Goal: Find specific page/section: Find specific page/section

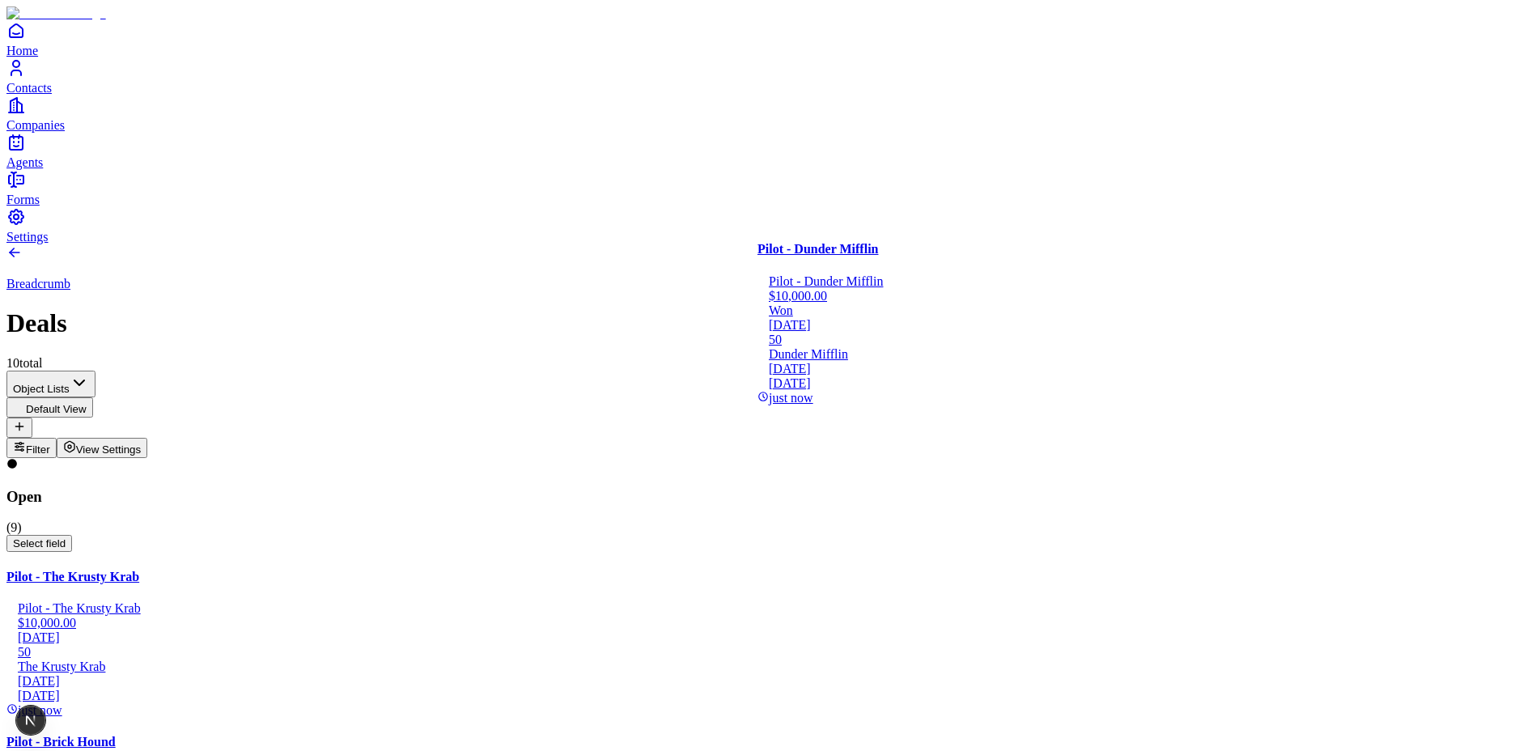
drag, startPoint x: 807, startPoint y: 338, endPoint x: 882, endPoint y: 340, distance: 75.3
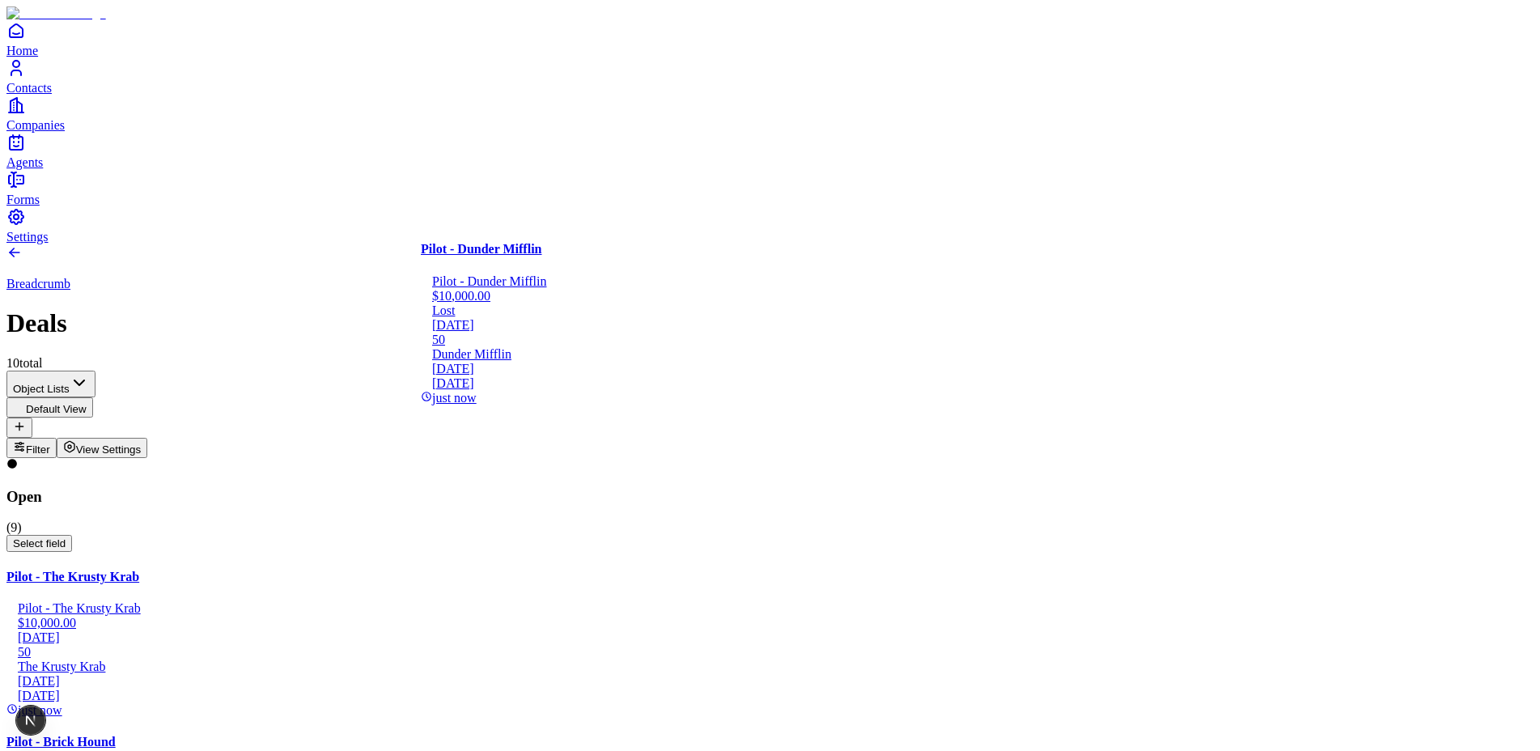
drag, startPoint x: 916, startPoint y: 344, endPoint x: 617, endPoint y: 333, distance: 299.7
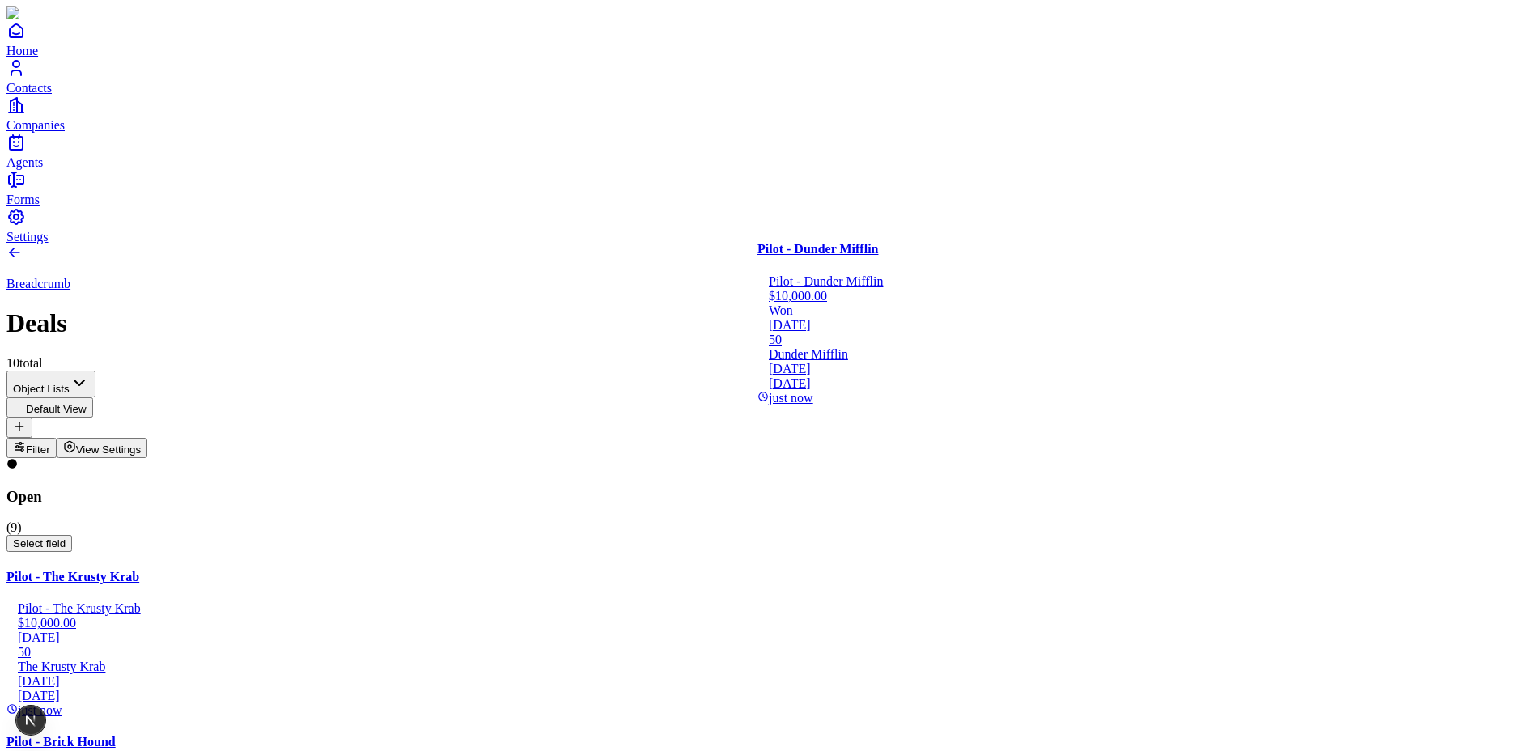
drag, startPoint x: 735, startPoint y: 291, endPoint x: 924, endPoint y: 295, distance: 189.4
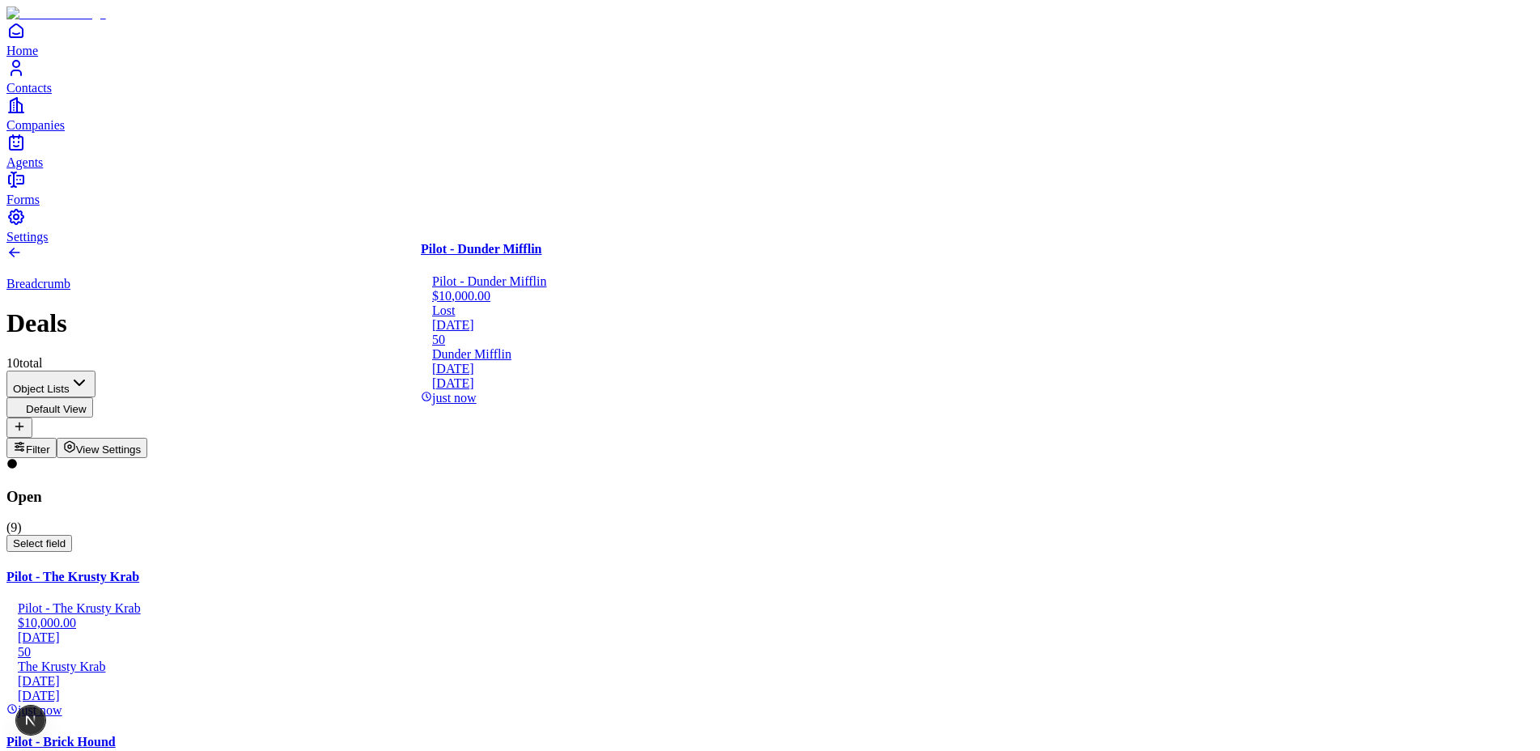
drag, startPoint x: 943, startPoint y: 307, endPoint x: 585, endPoint y: 306, distance: 357.7
click at [22, 78] on icon "Contacts" at bounding box center [15, 67] width 19 height 19
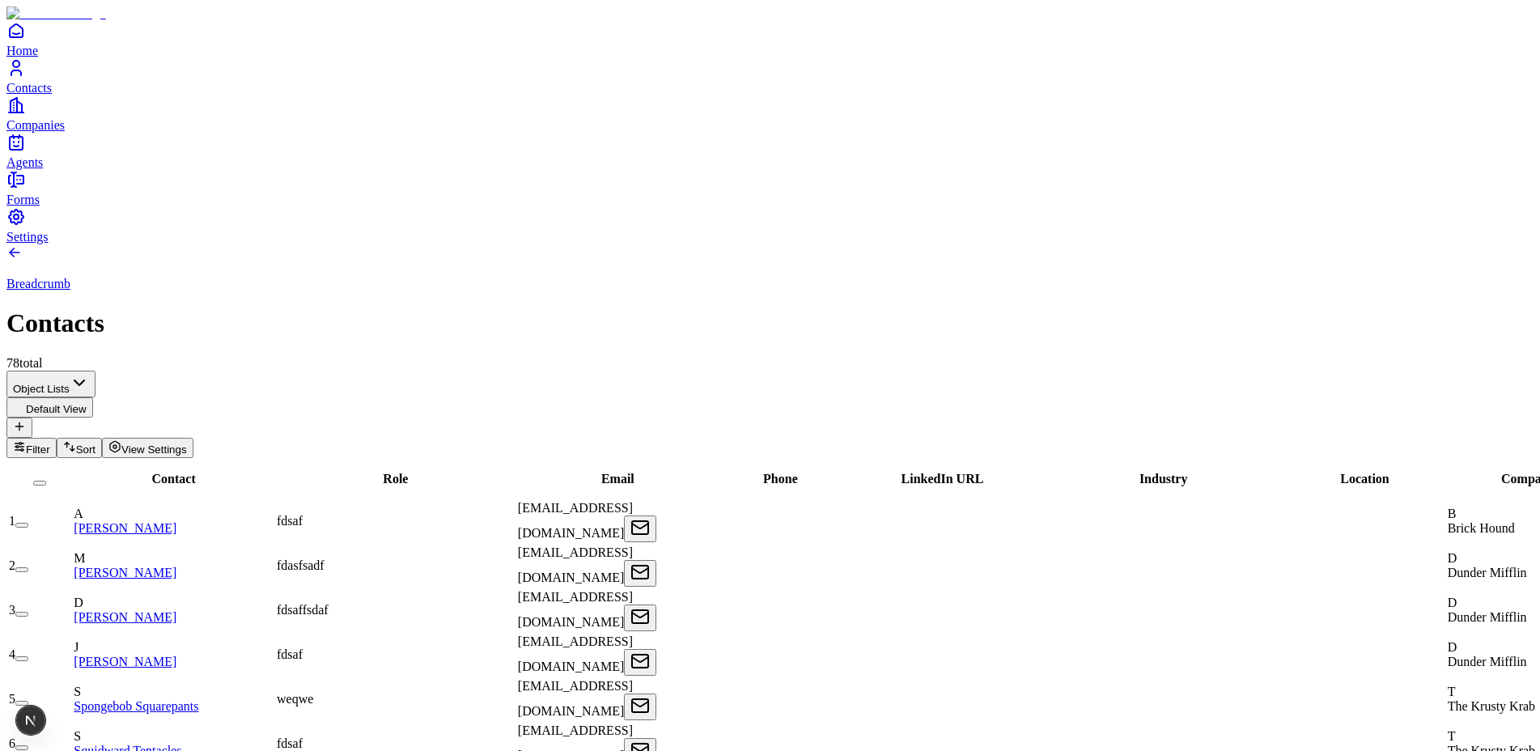
click at [174, 521] on link "Akshay Guthal" at bounding box center [125, 528] width 103 height 14
